Goal: Navigation & Orientation: Find specific page/section

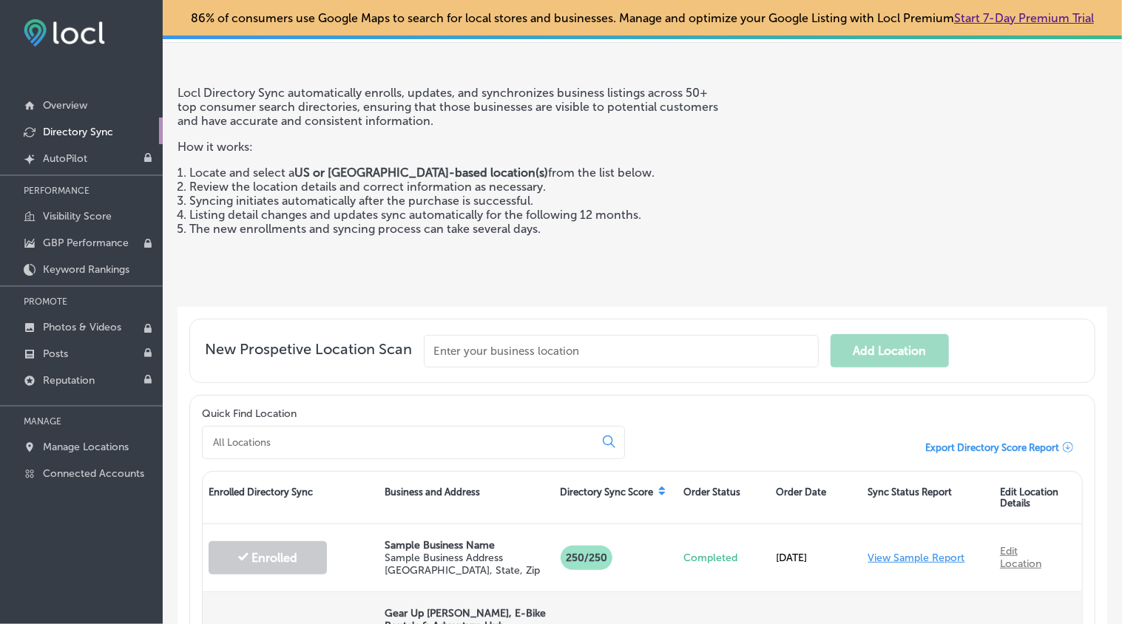
scroll to position [46, 0]
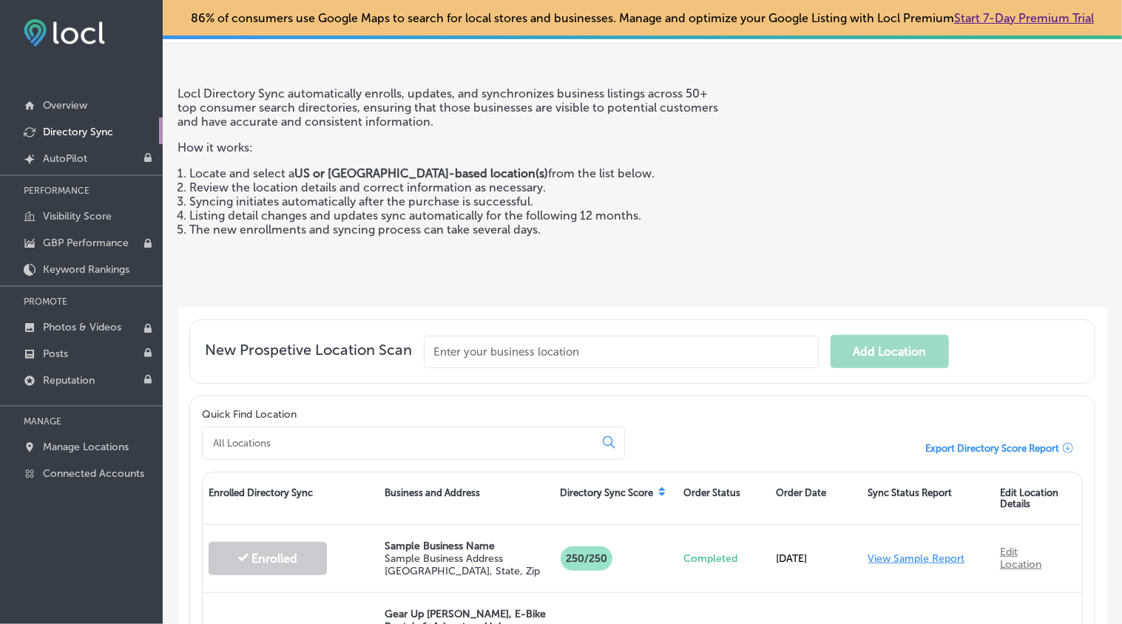
click at [722, 209] on li "Syncing initiates automatically after the purchase is successful." at bounding box center [458, 202] width 539 height 14
click at [75, 217] on p "Visibility Score" at bounding box center [77, 216] width 69 height 13
